Goal: Task Accomplishment & Management: Use online tool/utility

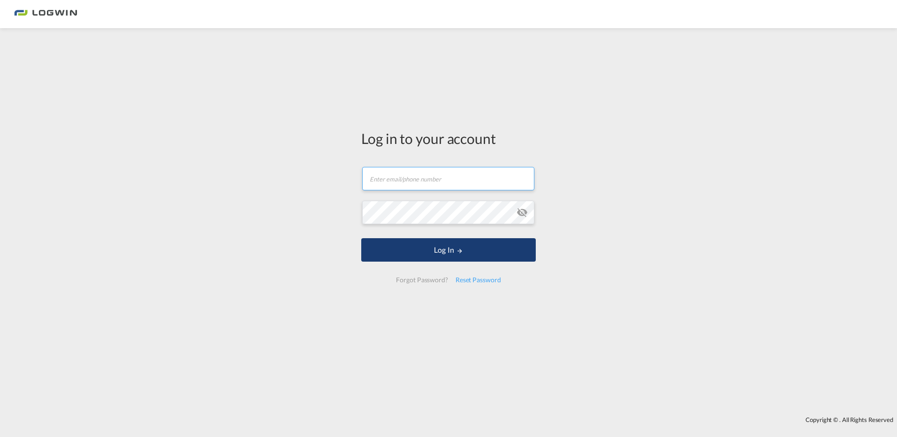
type input "[PERSON_NAME][EMAIL_ADDRESS][PERSON_NAME][DOMAIN_NAME]"
click at [419, 249] on button "Log In" at bounding box center [448, 249] width 175 height 23
